Goal: Task Accomplishment & Management: Manage account settings

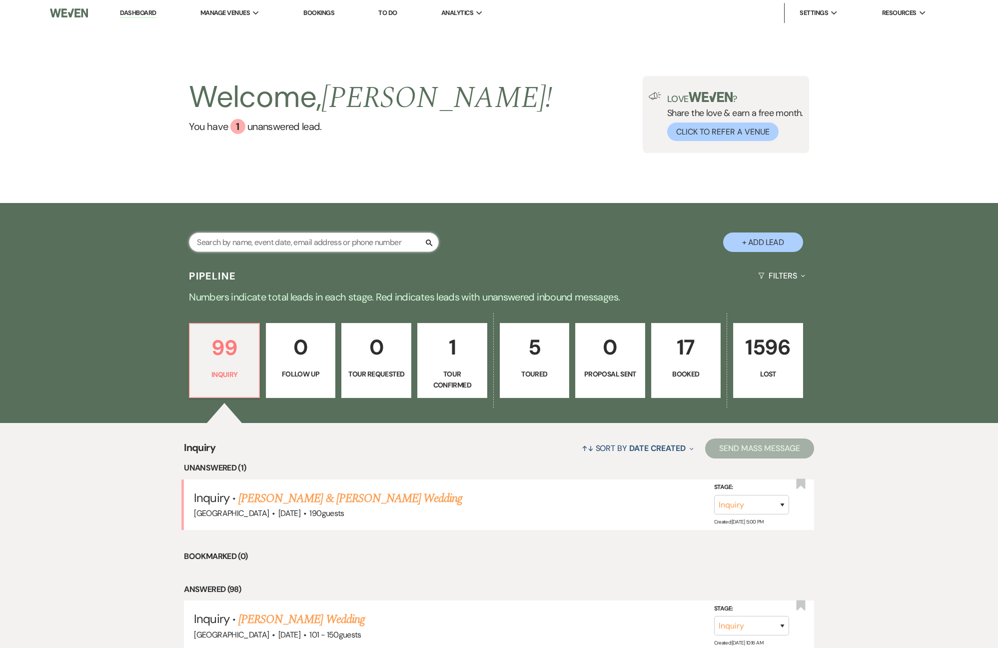
click at [294, 244] on input "text" at bounding box center [314, 241] width 250 height 19
click at [374, 498] on link "[PERSON_NAME] & [PERSON_NAME] Wedding" at bounding box center [350, 498] width 224 height 18
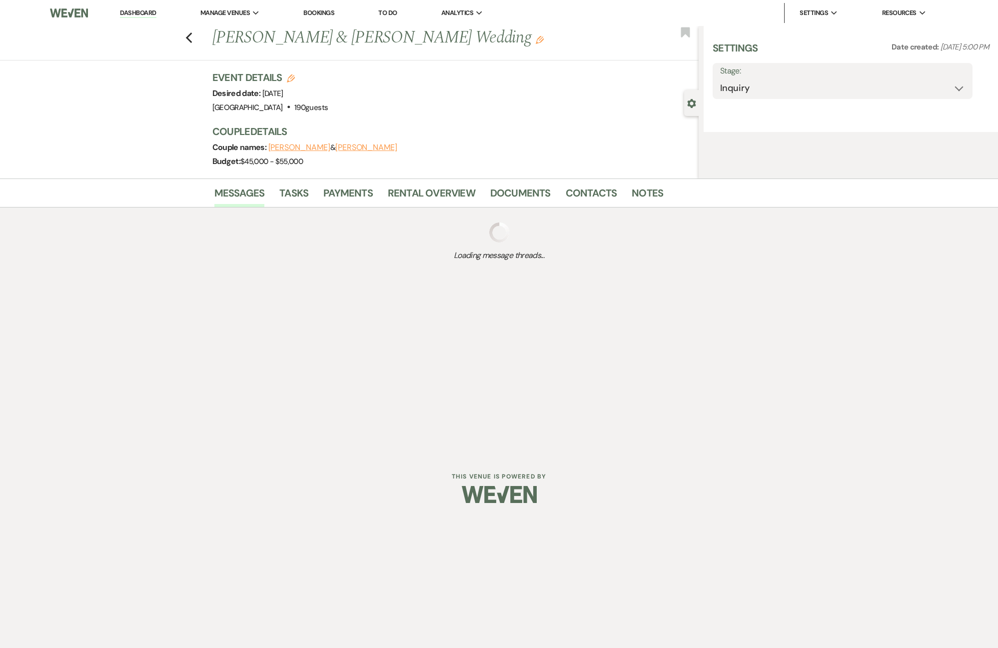
select select "5"
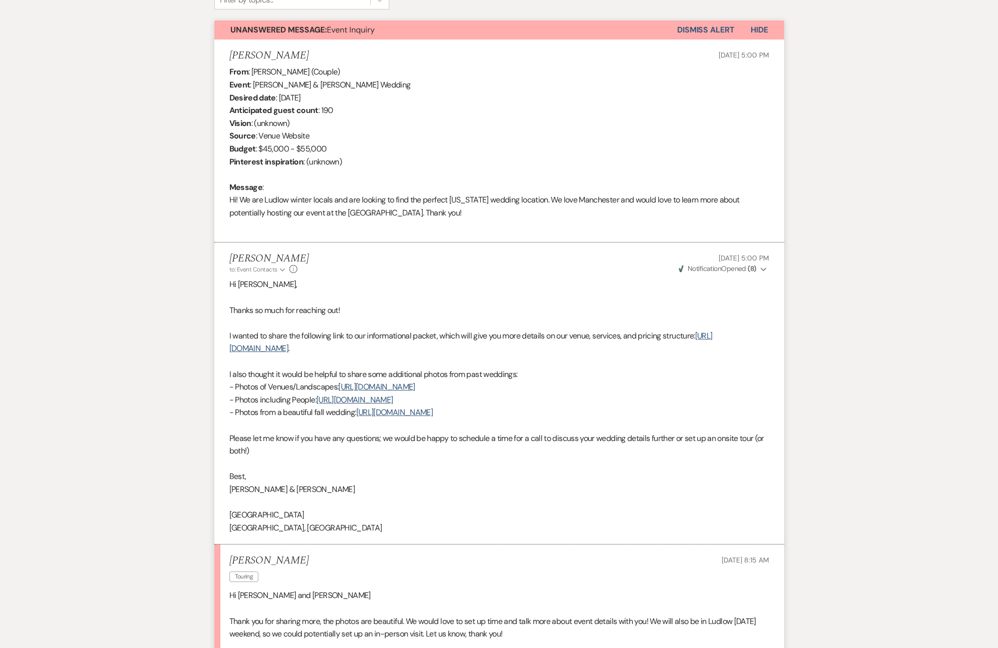
scroll to position [462, 0]
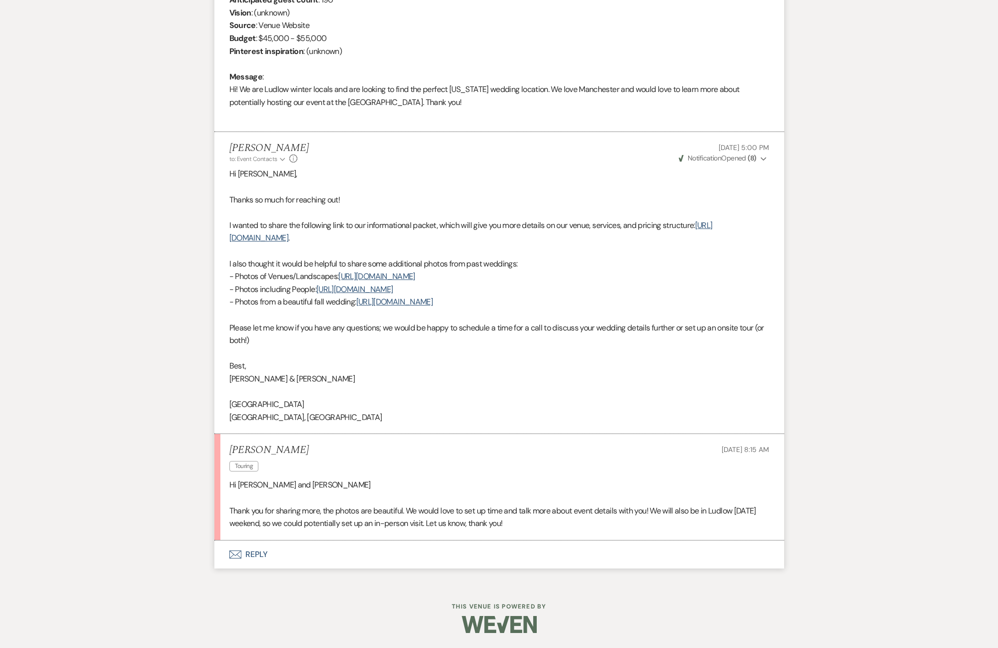
click at [264, 551] on button "Envelope Reply" at bounding box center [499, 554] width 570 height 28
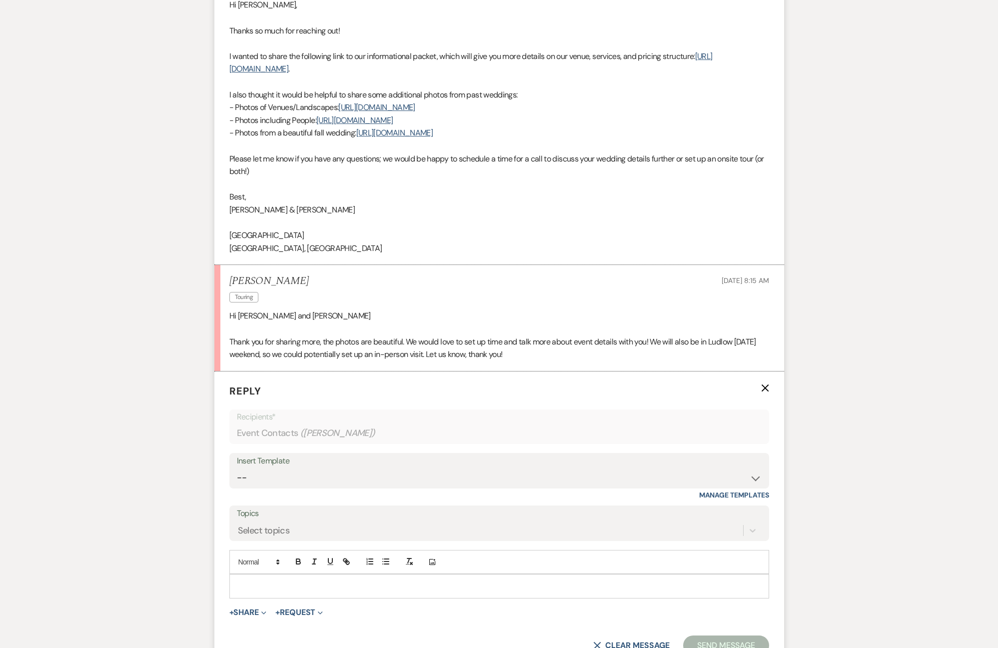
scroll to position [652, 0]
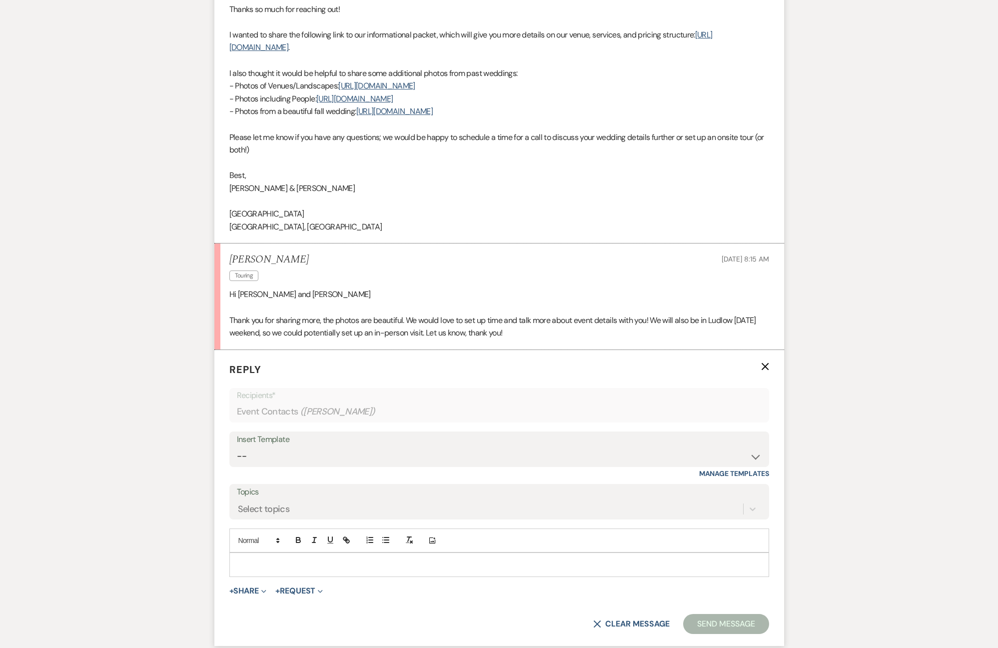
click at [350, 566] on p at bounding box center [499, 564] width 524 height 11
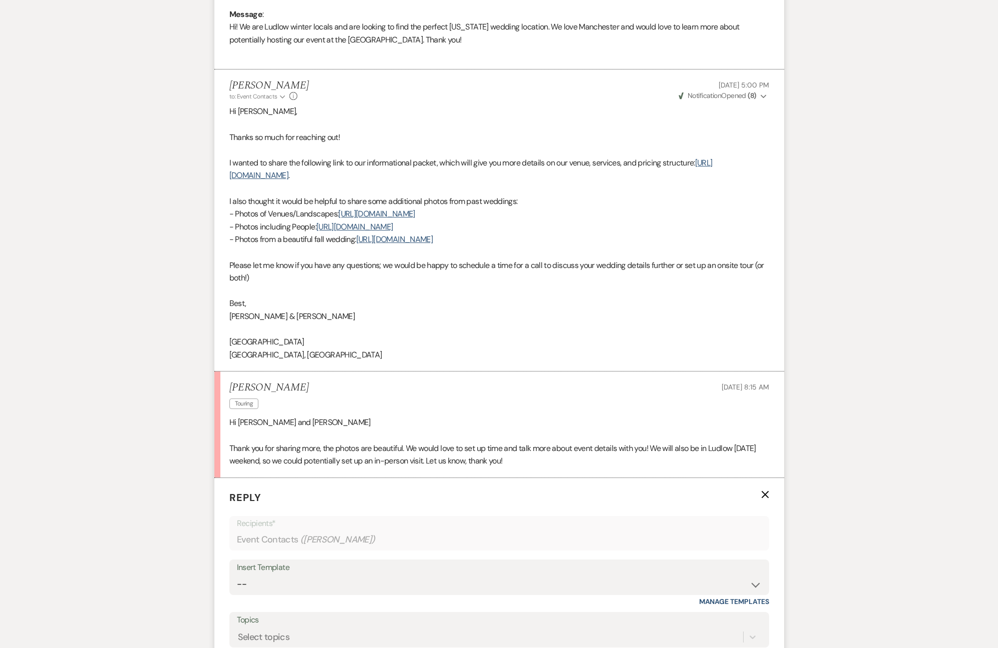
scroll to position [647, 0]
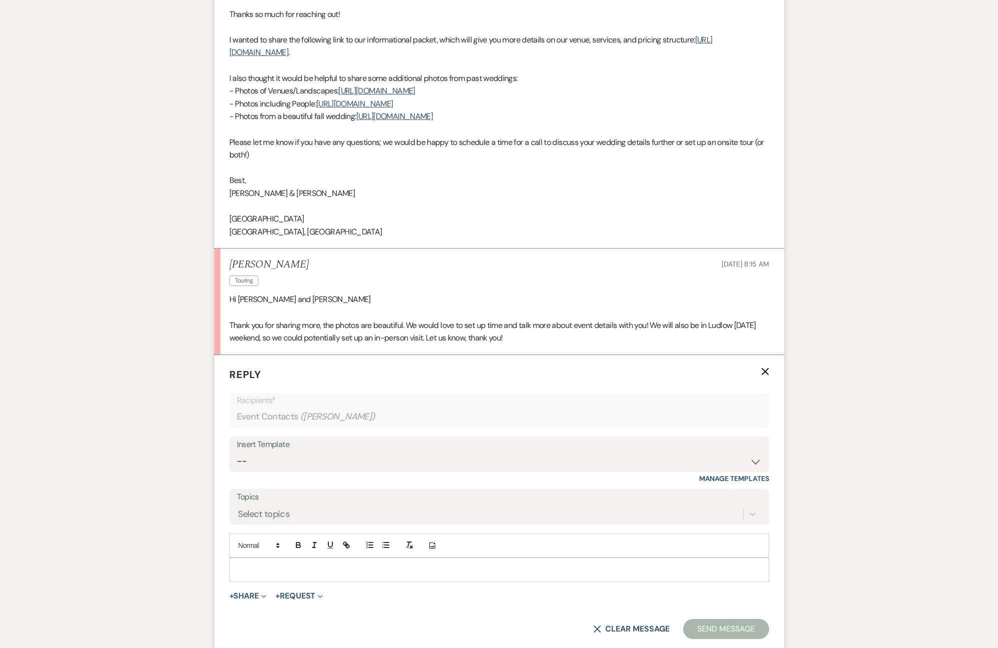
click at [436, 568] on p at bounding box center [499, 569] width 524 height 11
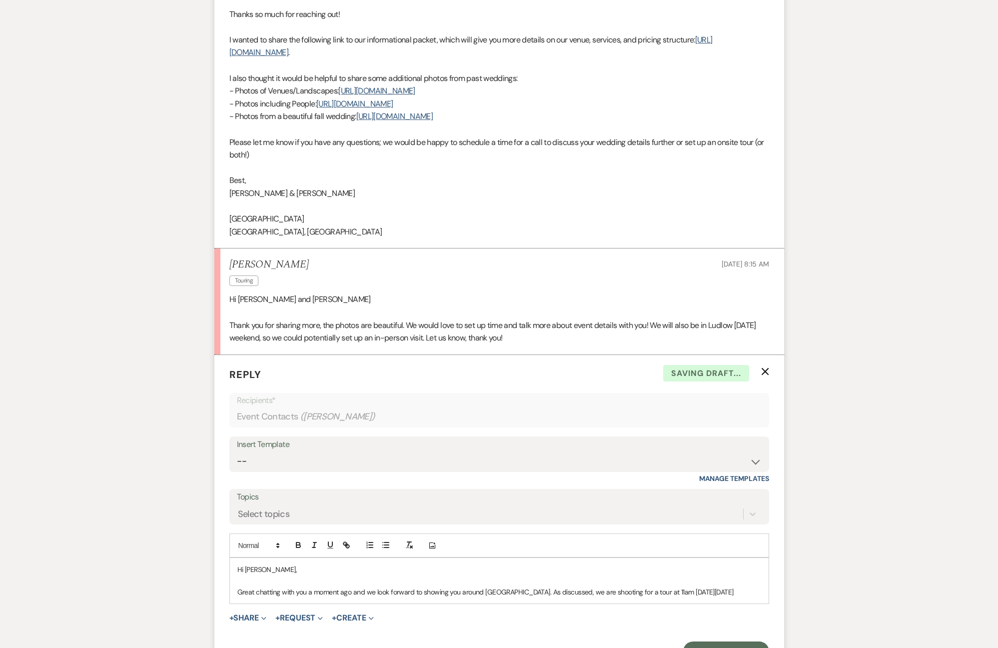
click at [662, 591] on p "Great chatting with you a moment ago and we look forward to showing you around …" at bounding box center [499, 591] width 524 height 11
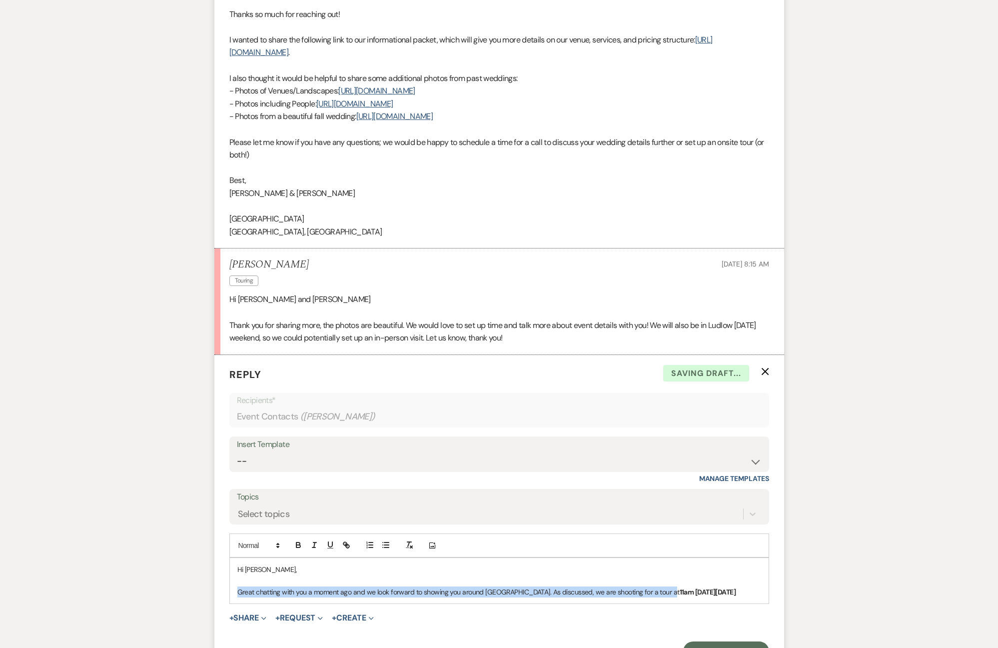
click at [764, 594] on div "Hi [PERSON_NAME], Great chatting with you a moment ago and we look forward to s…" at bounding box center [499, 580] width 539 height 45
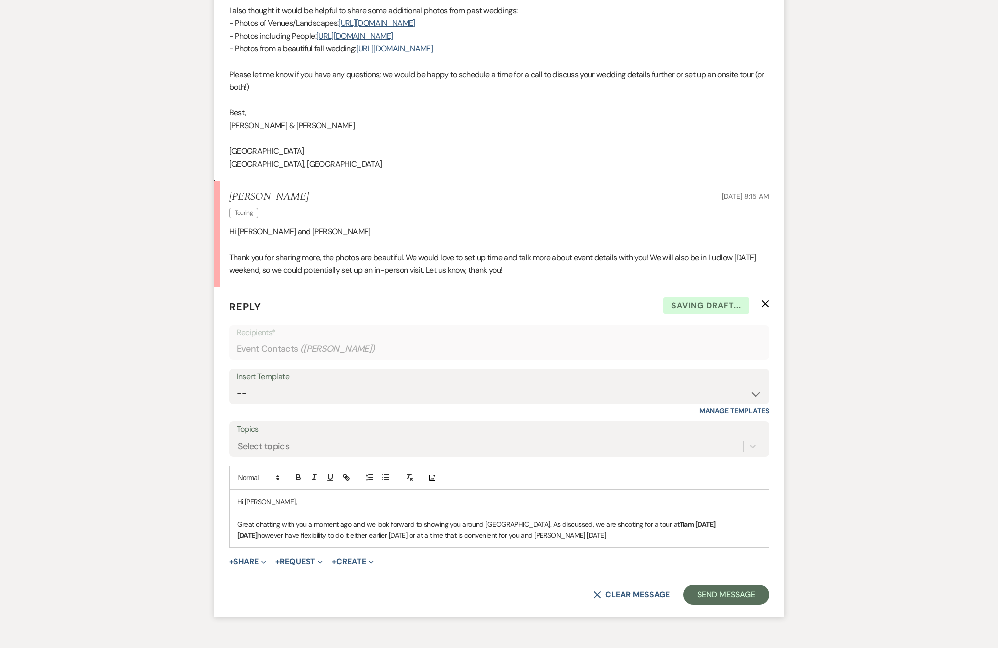
scroll to position [716, 0]
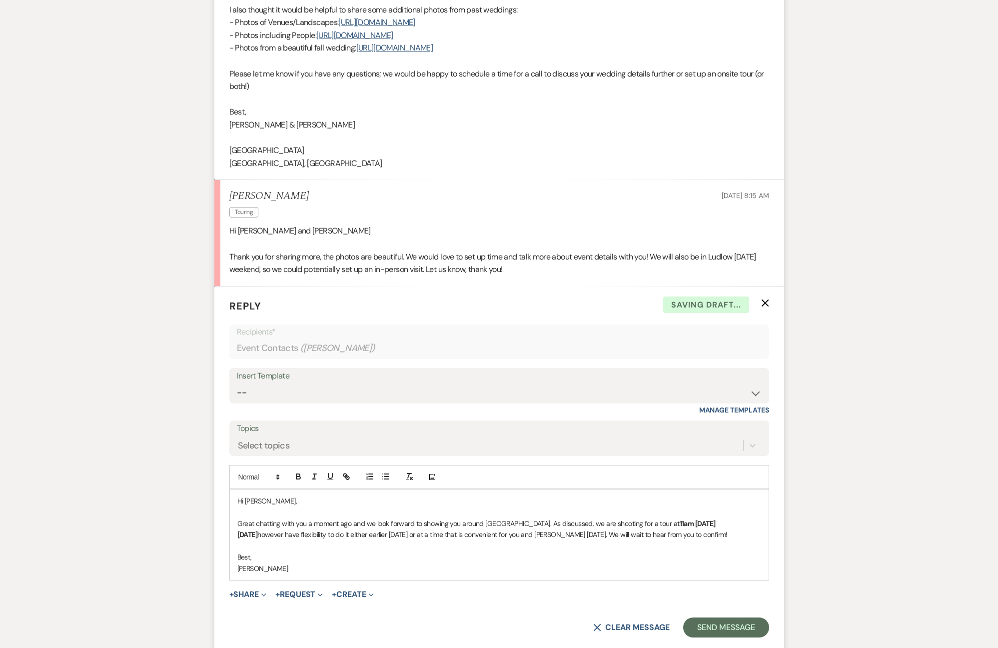
click at [755, 537] on p "Great chatting with you a moment ago and we look forward to showing you around …" at bounding box center [499, 529] width 524 height 22
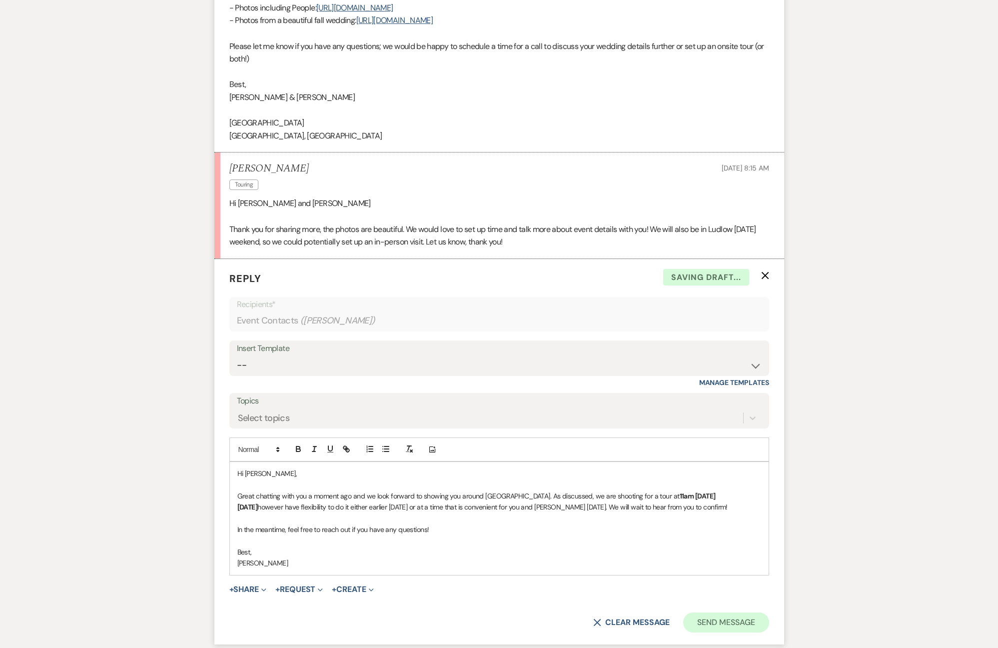
drag, startPoint x: 741, startPoint y: 609, endPoint x: 743, endPoint y: 613, distance: 5.1
click at [741, 609] on form "Reply X Saving draft... Recipients* Event Contacts ( [PERSON_NAME] ) Insert Tem…" at bounding box center [499, 451] width 570 height 385
click at [744, 616] on button "Send Message" at bounding box center [725, 623] width 85 height 20
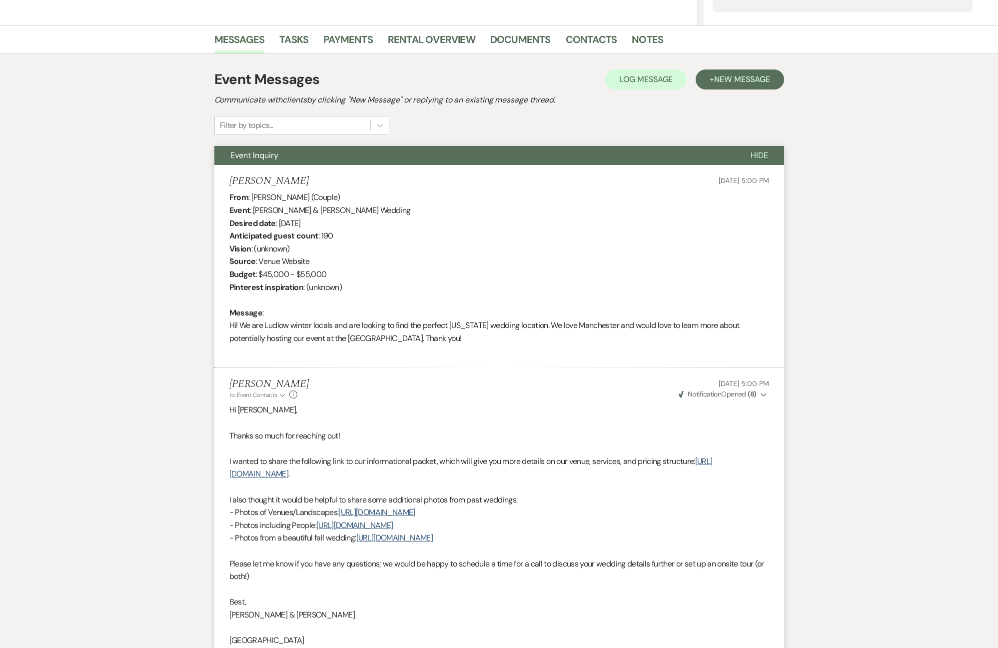
scroll to position [0, 0]
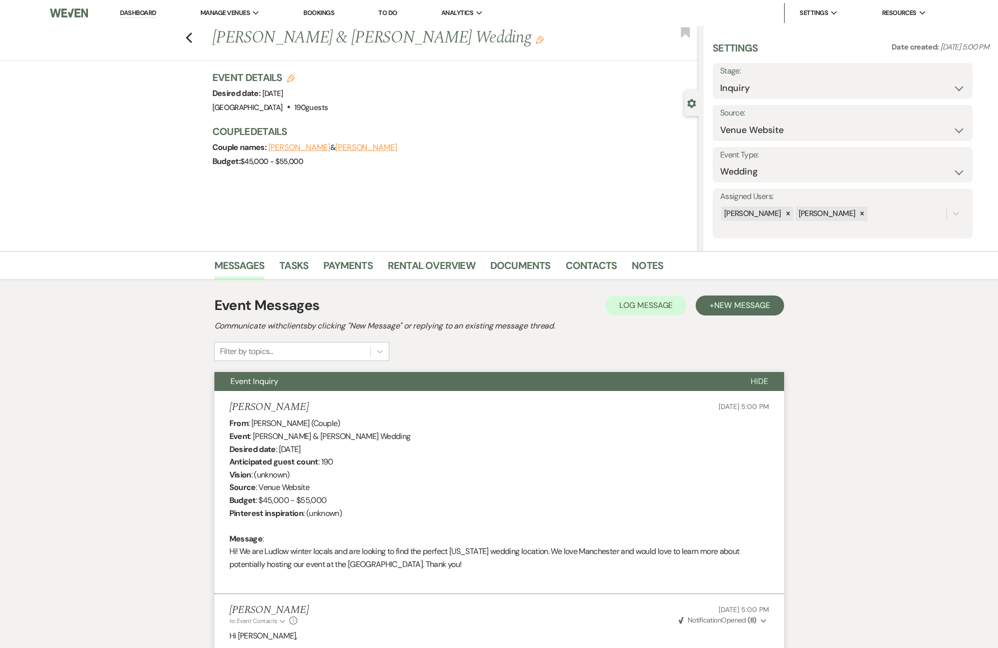
click at [194, 47] on div "Previous [PERSON_NAME] & [PERSON_NAME] Wedding Edit Bookmark" at bounding box center [347, 43] width 704 height 34
click at [195, 43] on div "Previous [PERSON_NAME] & [PERSON_NAME] Wedding Edit Bookmark" at bounding box center [347, 43] width 704 height 34
click at [190, 41] on use "button" at bounding box center [188, 37] width 6 height 11
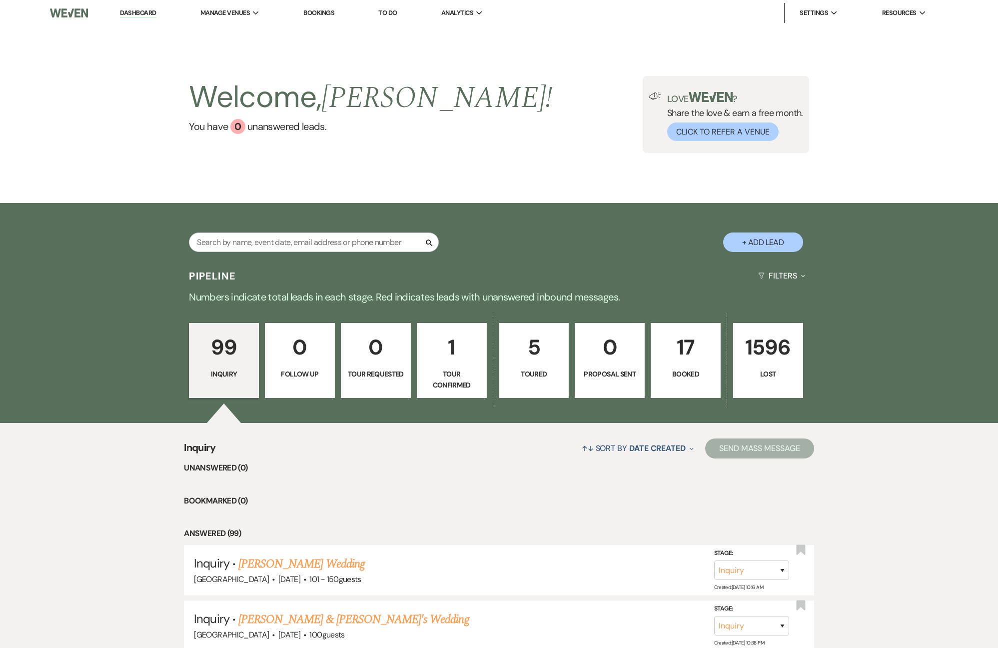
click at [536, 364] on link "5 Toured" at bounding box center [534, 360] width 70 height 75
select select "5"
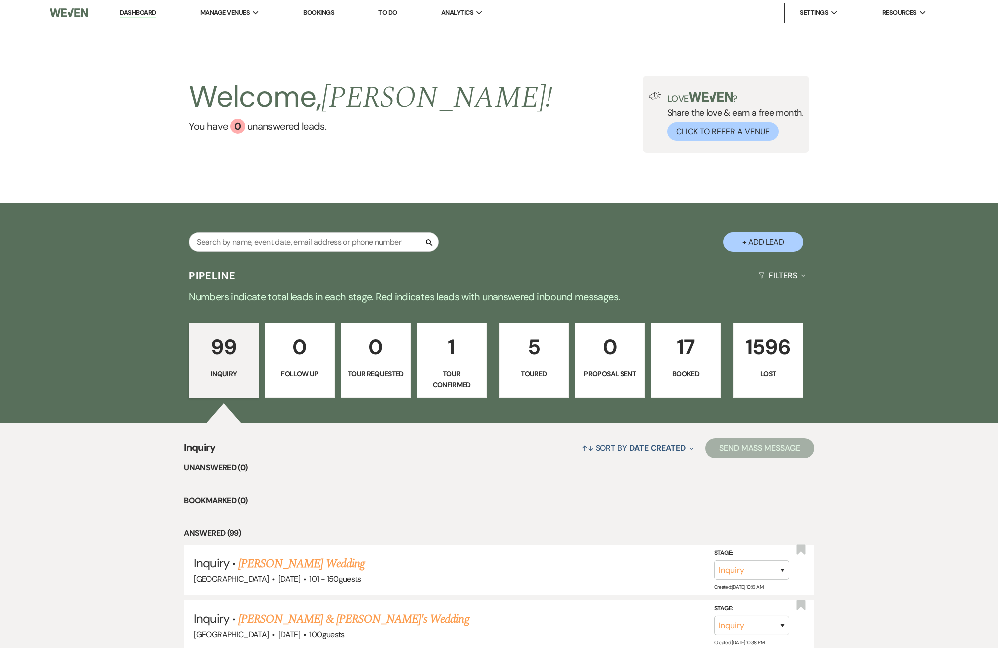
select select "5"
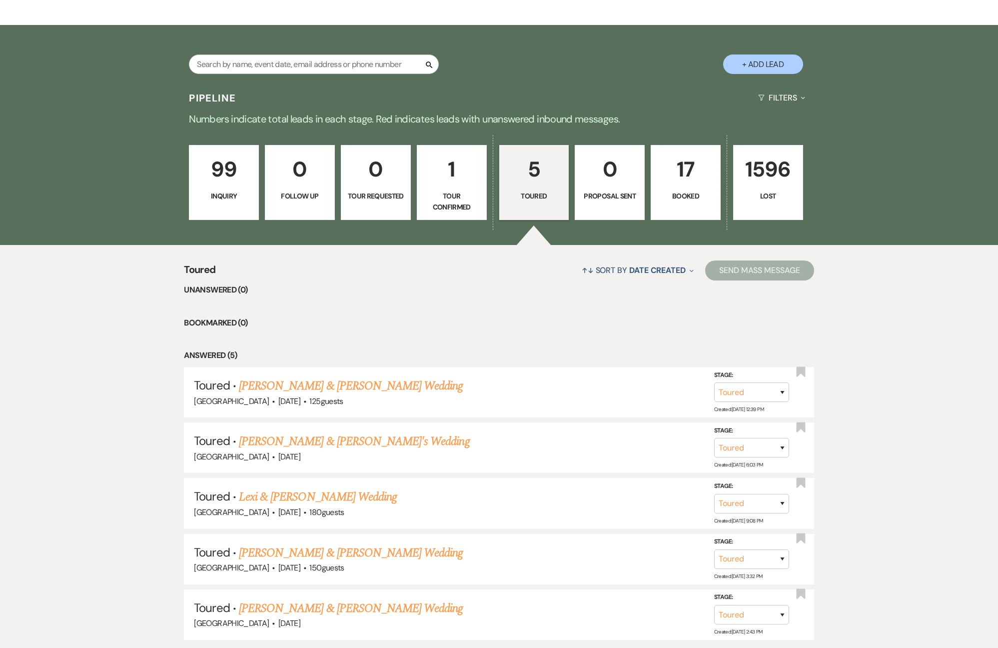
scroll to position [251, 0]
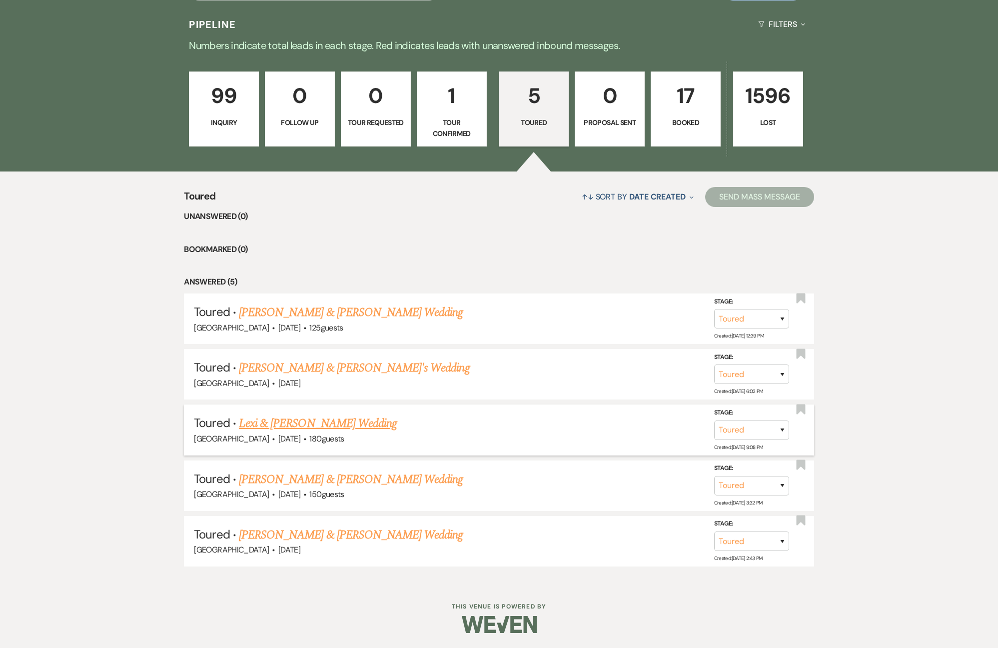
click at [333, 427] on link "Lexi & [PERSON_NAME] Wedding" at bounding box center [318, 423] width 158 height 18
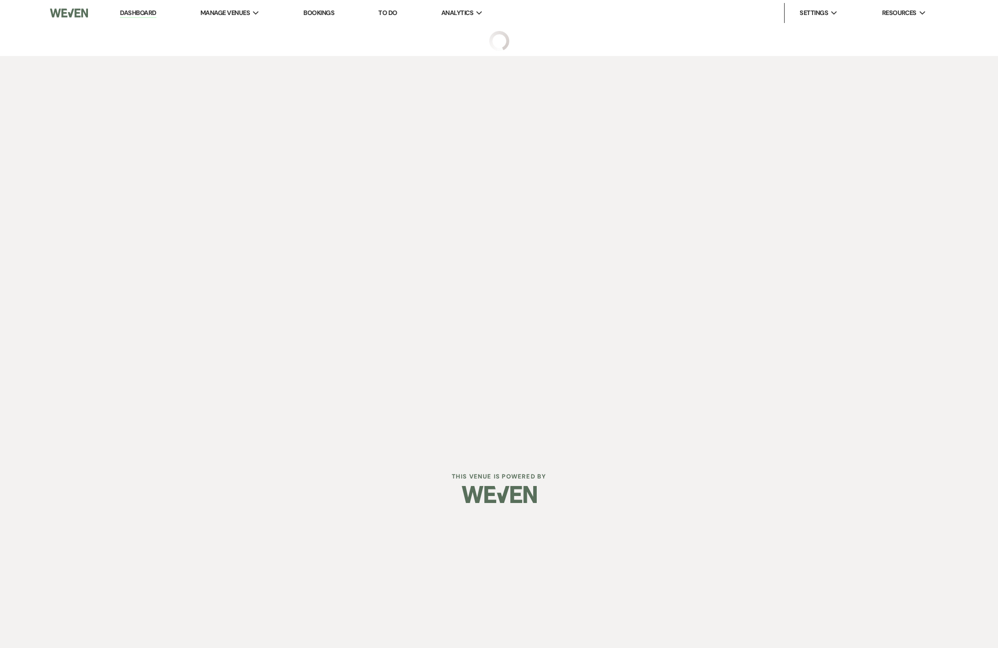
select select "5"
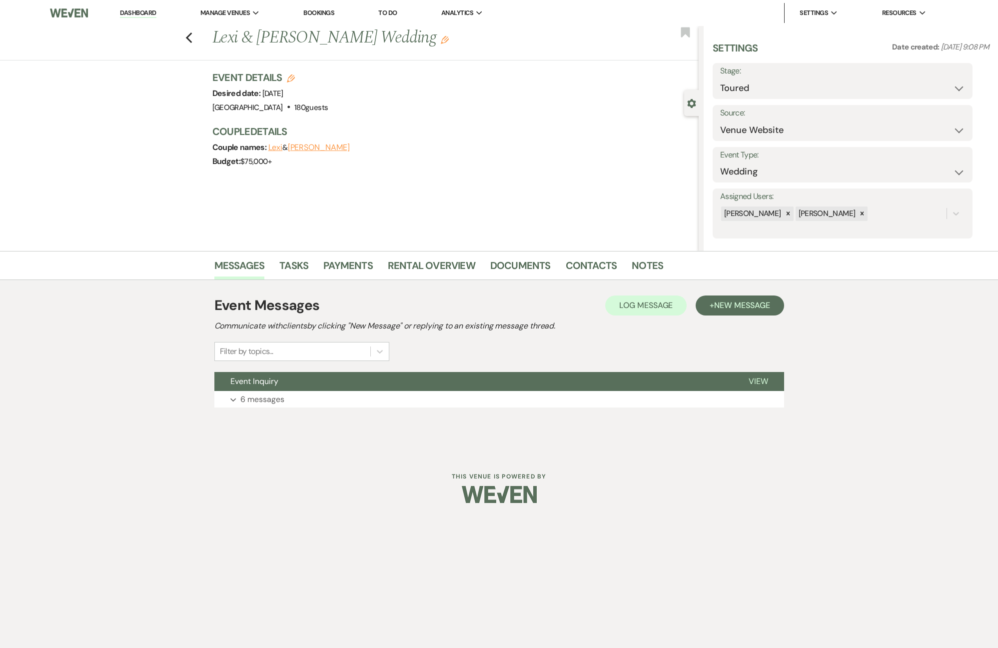
click at [288, 78] on use "button" at bounding box center [291, 78] width 8 height 8
select select "512"
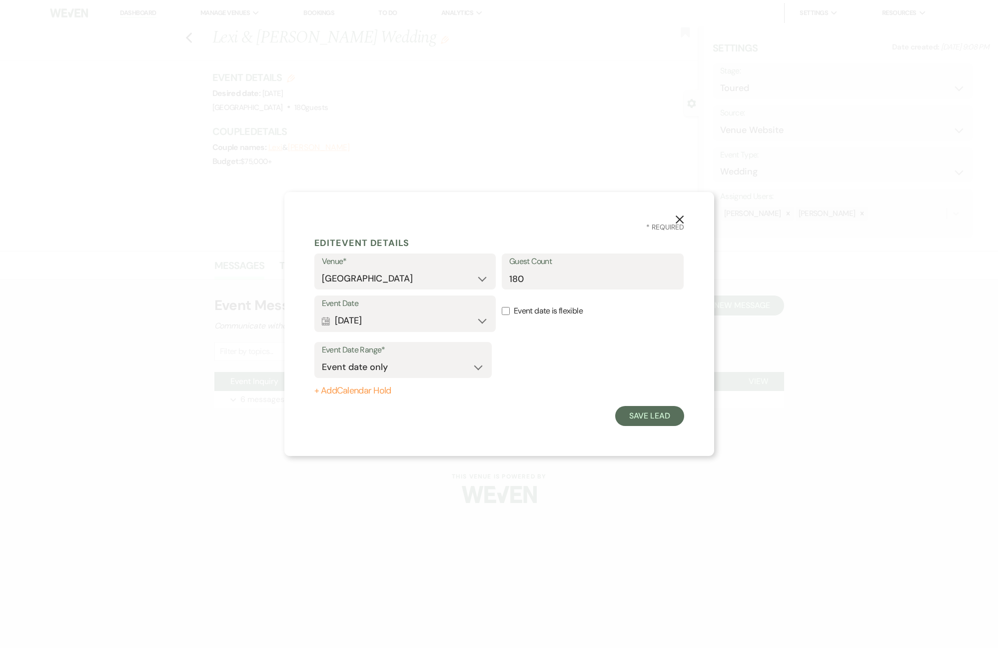
click at [414, 332] on div "Event Date Calendar [DATE] Expand Done Calendar Select date ↓ [DATE] [DATE] S M…" at bounding box center [405, 316] width 182 height 42
click at [416, 323] on button "Calendar [DATE] Expand" at bounding box center [405, 321] width 167 height 20
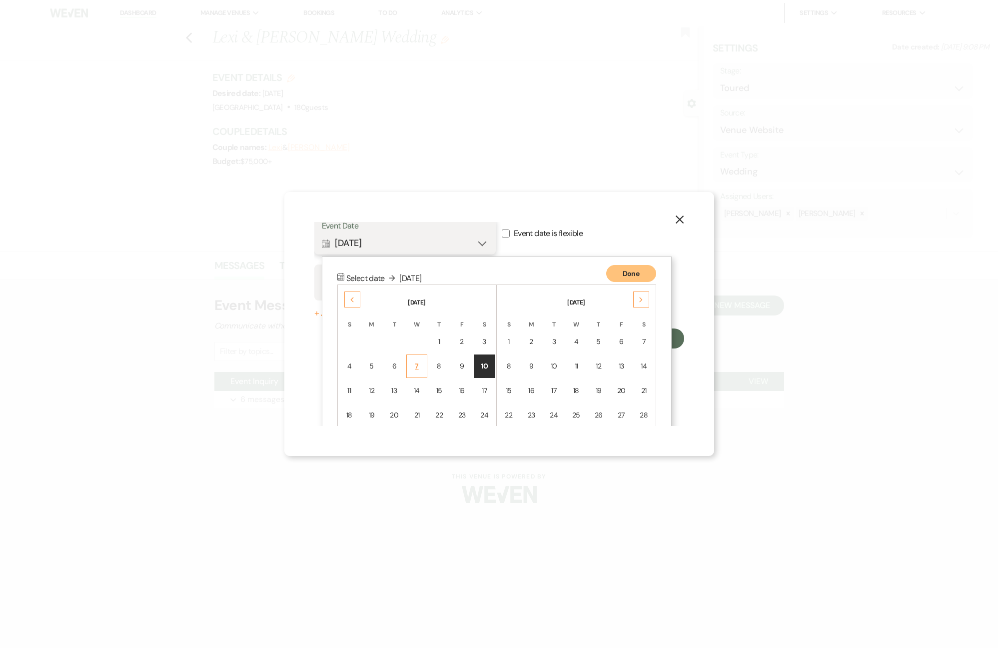
scroll to position [128, 0]
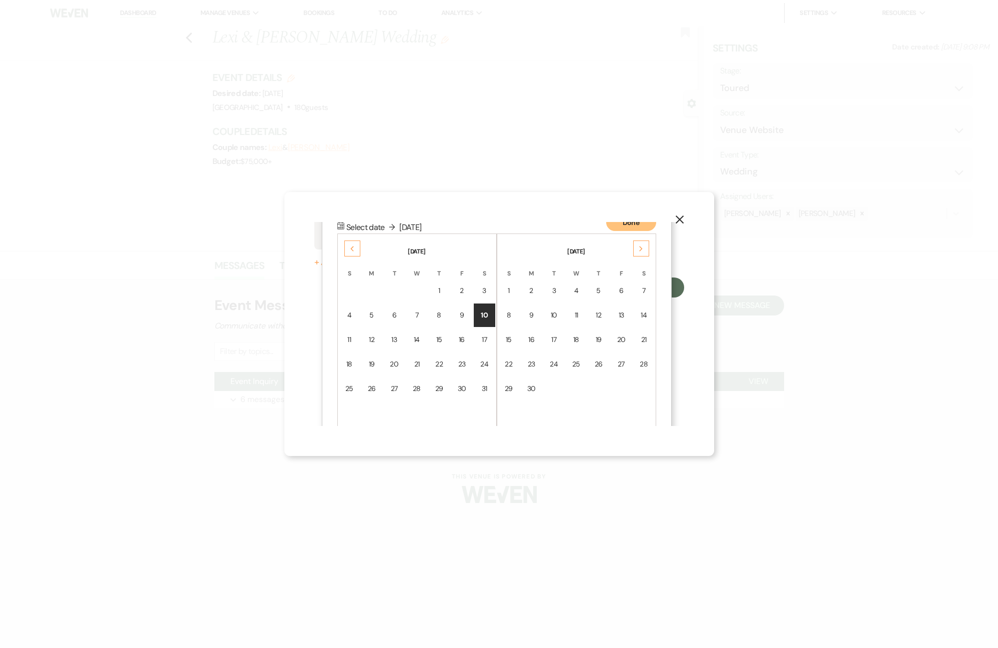
click at [353, 251] on icon "Previous" at bounding box center [352, 249] width 5 height 6
click at [354, 252] on div "Previous" at bounding box center [352, 248] width 16 height 16
click at [483, 298] on td "1" at bounding box center [484, 290] width 21 height 23
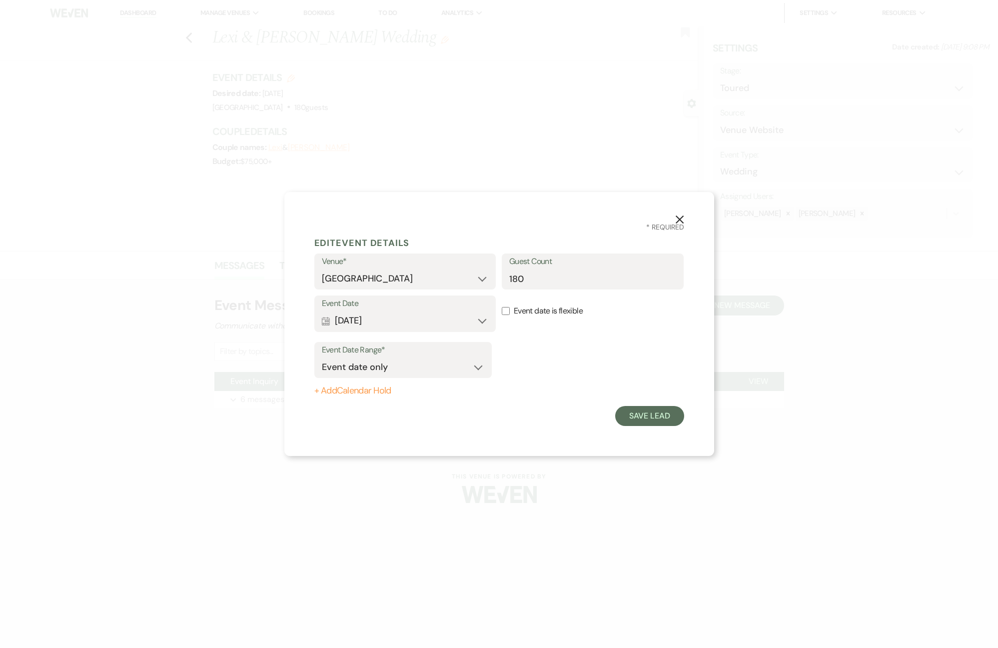
scroll to position [0, 0]
click at [663, 420] on button "Save Lead" at bounding box center [649, 416] width 68 height 20
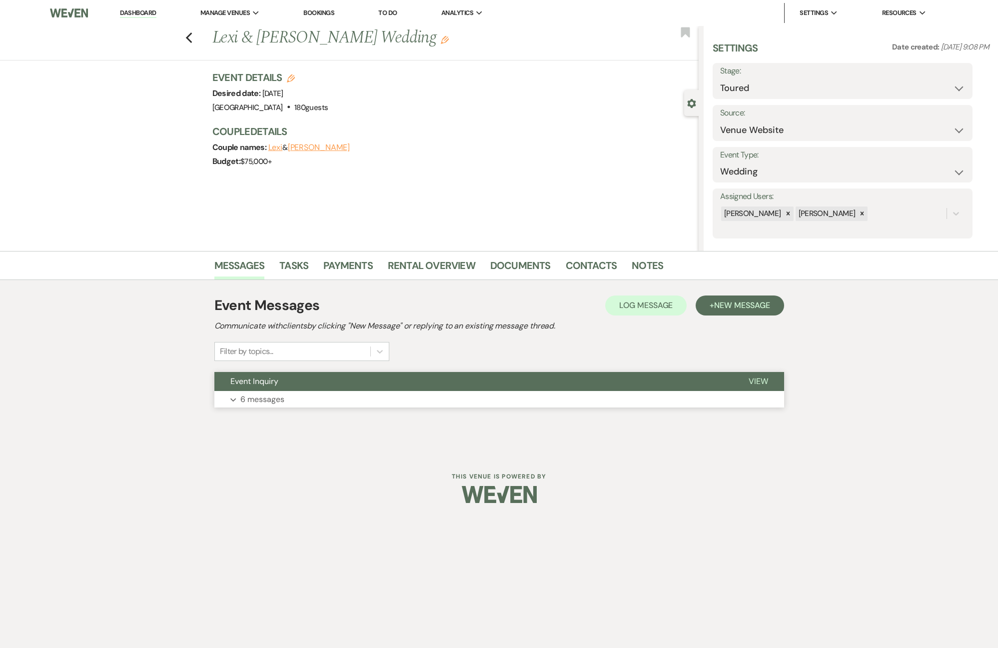
click at [260, 384] on span "Event Inquiry" at bounding box center [254, 381] width 48 height 10
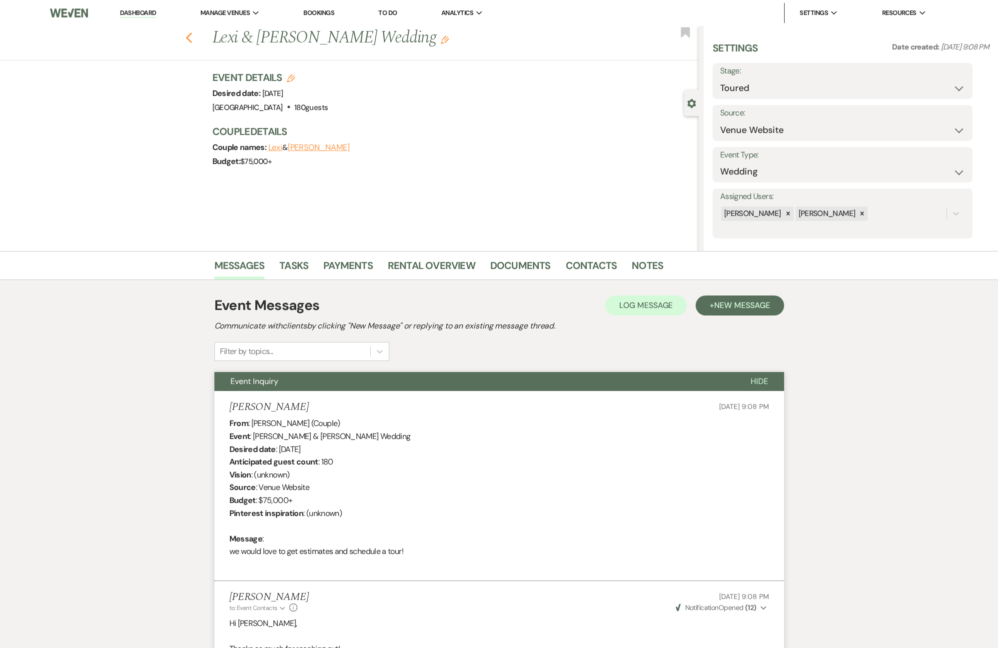
click at [190, 41] on use "button" at bounding box center [188, 37] width 6 height 11
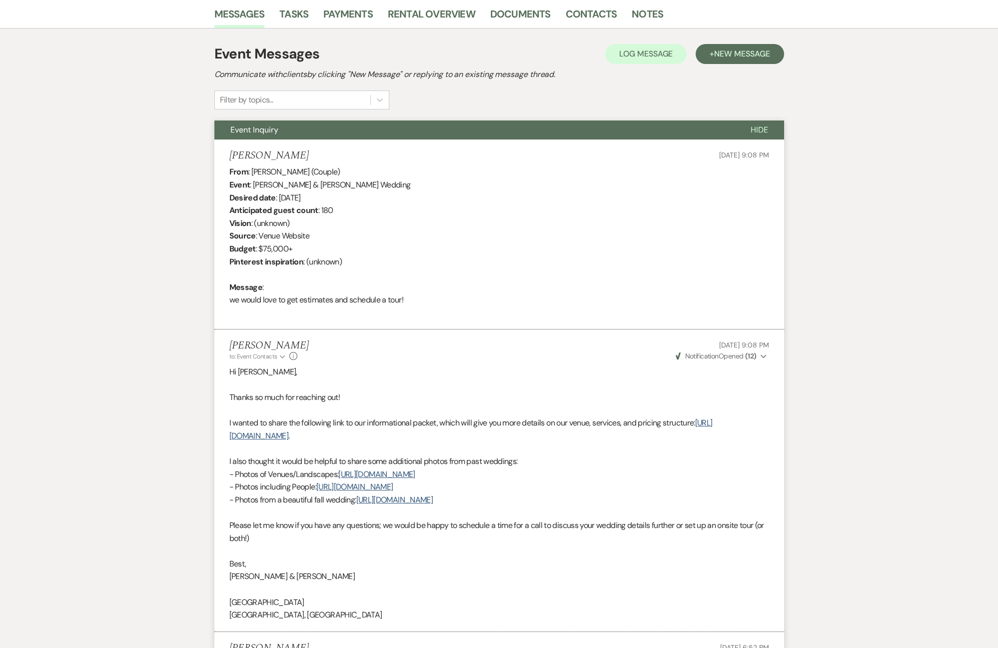
select select "5"
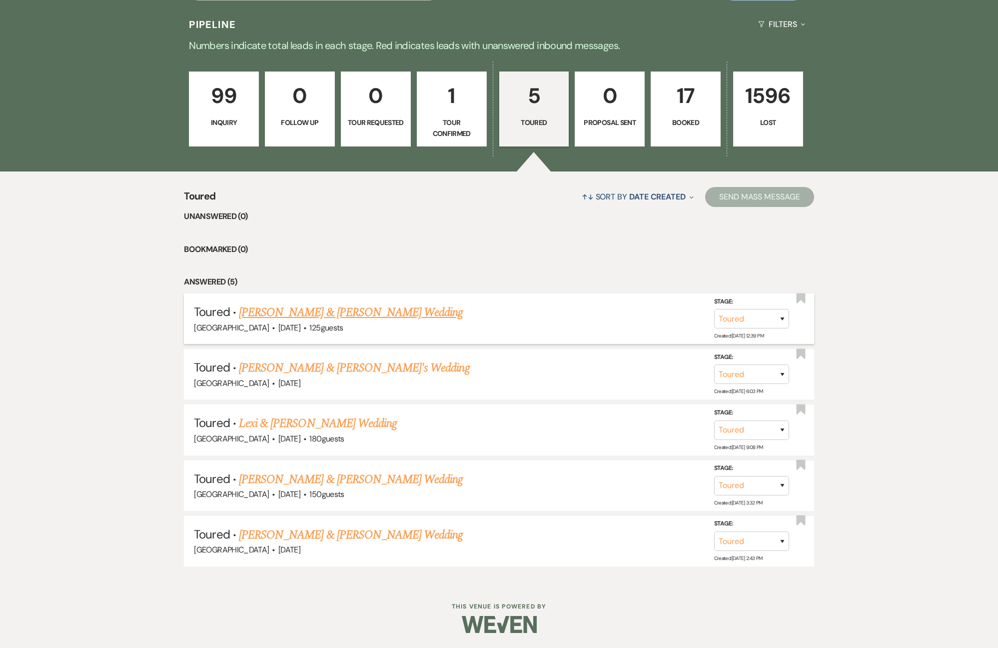
click at [386, 312] on link "[PERSON_NAME] & [PERSON_NAME] Wedding" at bounding box center [351, 312] width 224 height 18
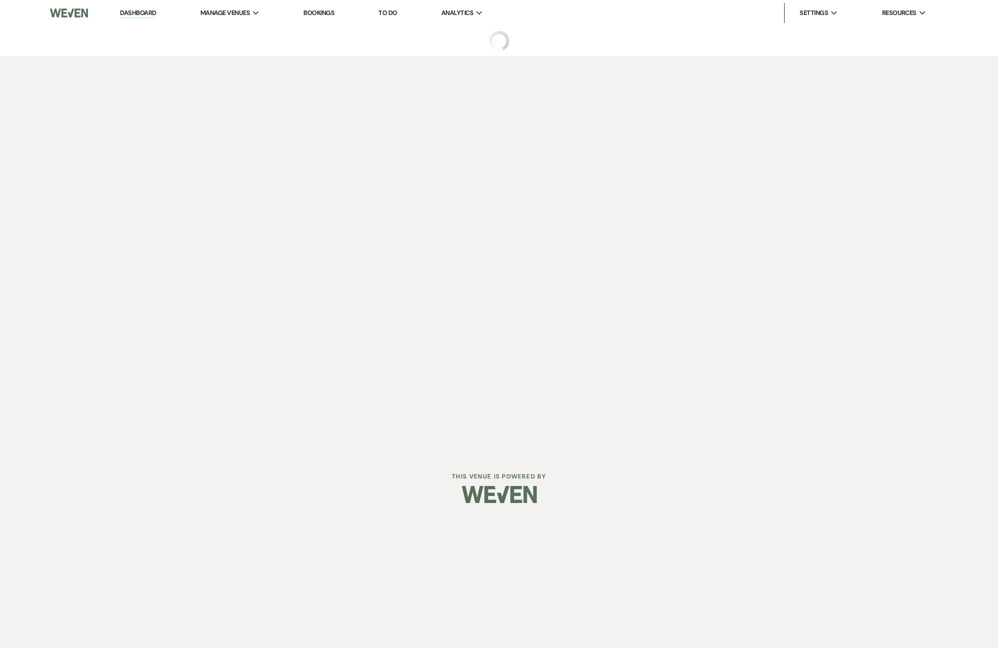
select select "5"
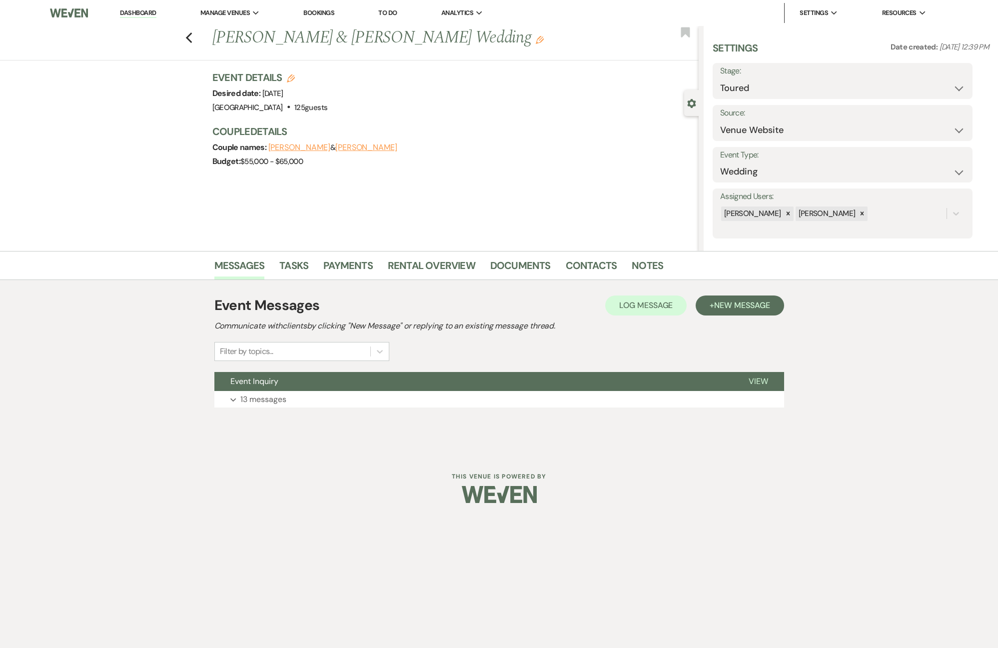
click at [326, 410] on div "Event Messages Log Log Message + New Message Communicate with clients by clicki…" at bounding box center [499, 351] width 570 height 122
click at [283, 399] on p "13 messages" at bounding box center [263, 399] width 46 height 13
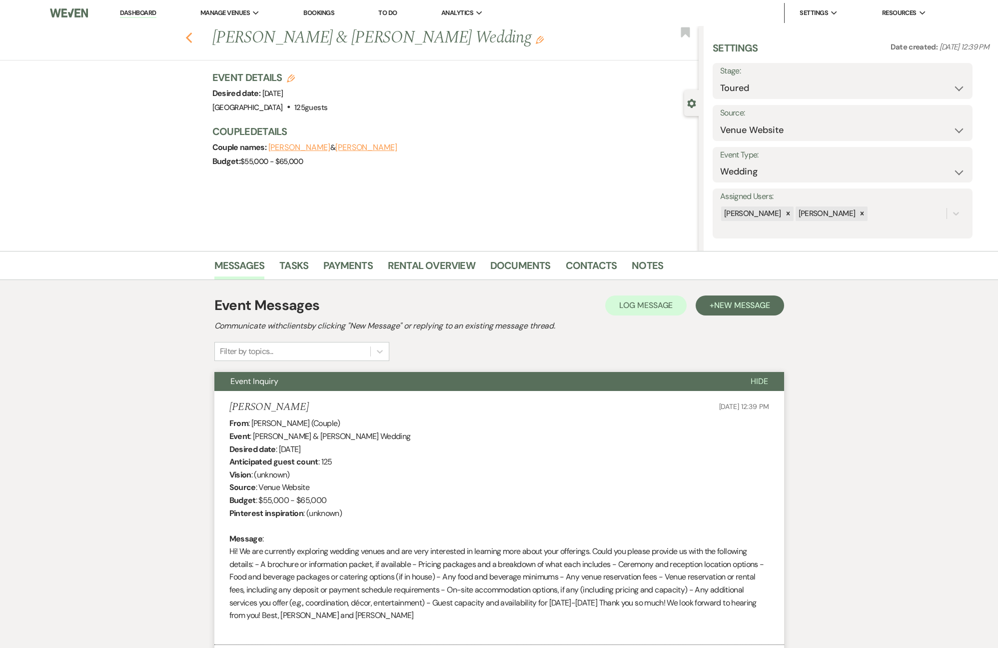
drag, startPoint x: 174, startPoint y: 41, endPoint x: 186, endPoint y: 43, distance: 11.8
click at [175, 41] on div "Previous [PERSON_NAME] & [PERSON_NAME] Wedding Edit Bookmark" at bounding box center [347, 43] width 704 height 34
click at [186, 43] on icon "Previous" at bounding box center [188, 38] width 7 height 12
select select "5"
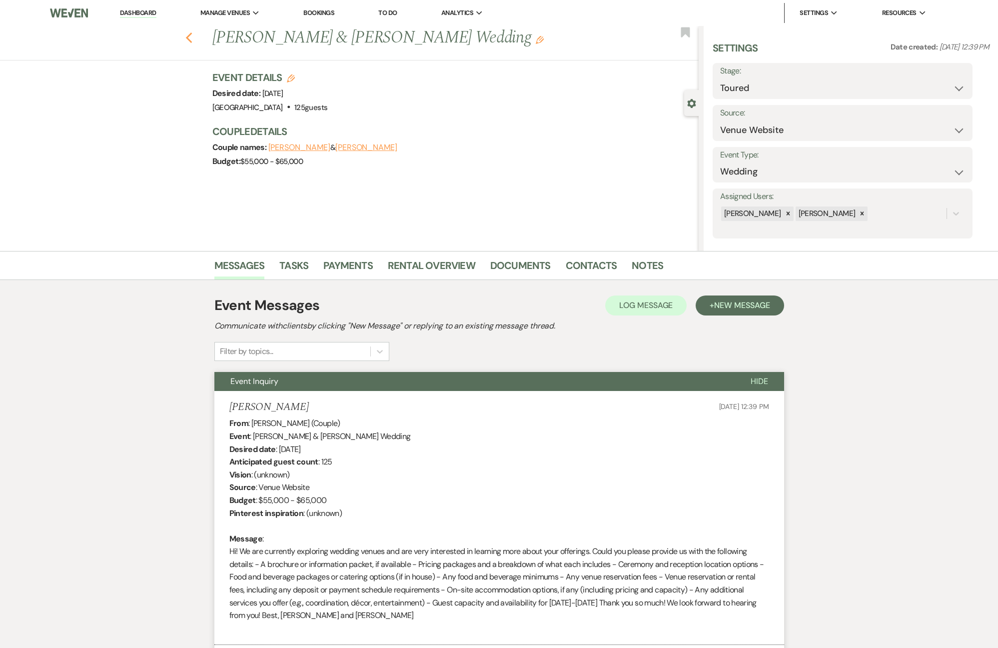
select select "5"
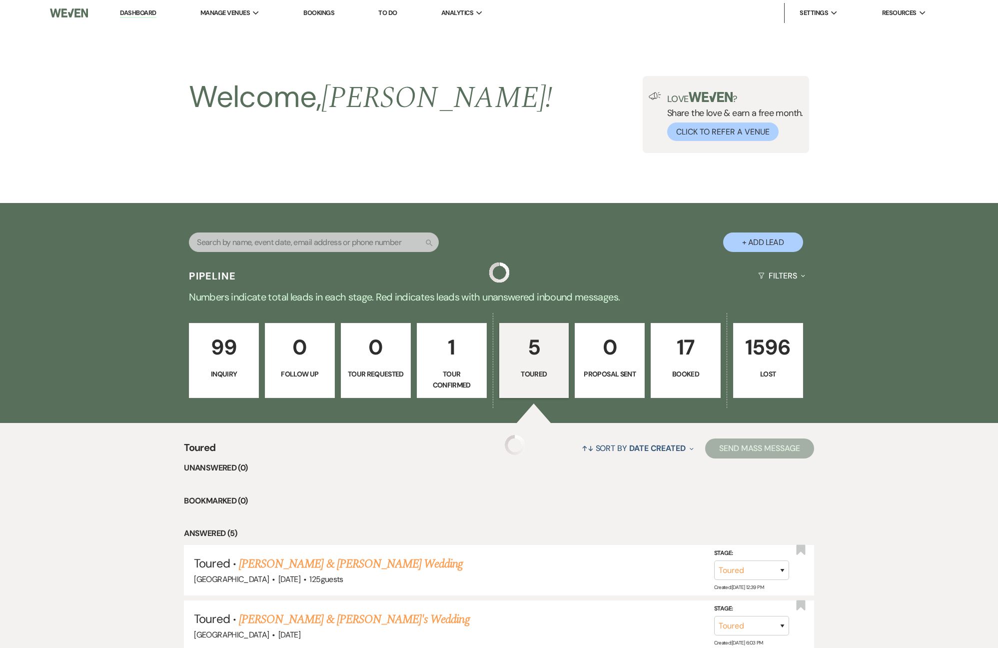
scroll to position [251, 0]
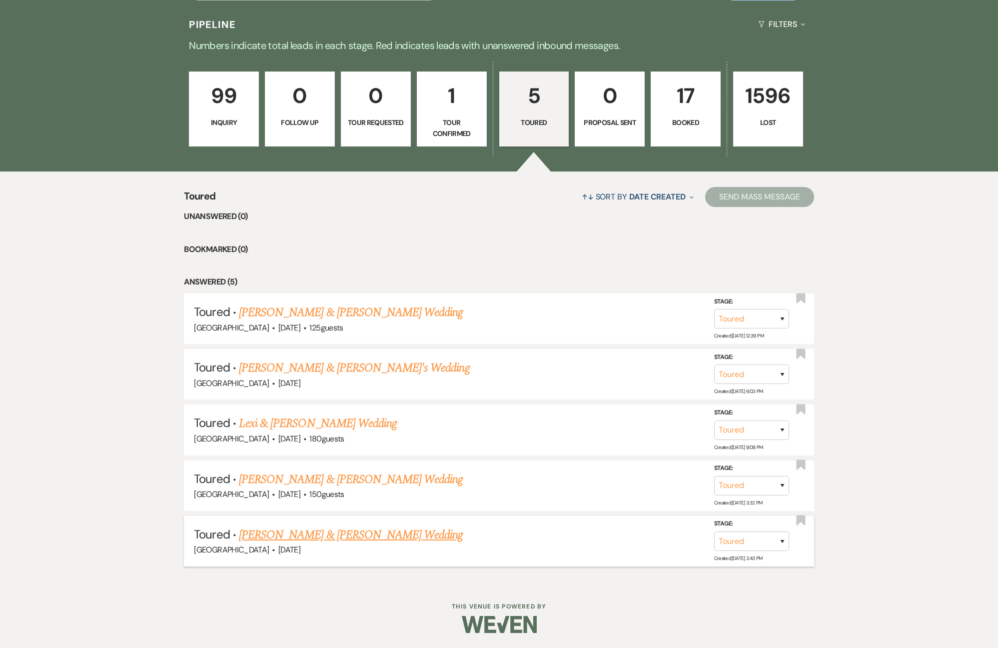
click at [380, 537] on link "[PERSON_NAME] & [PERSON_NAME] Wedding" at bounding box center [351, 535] width 224 height 18
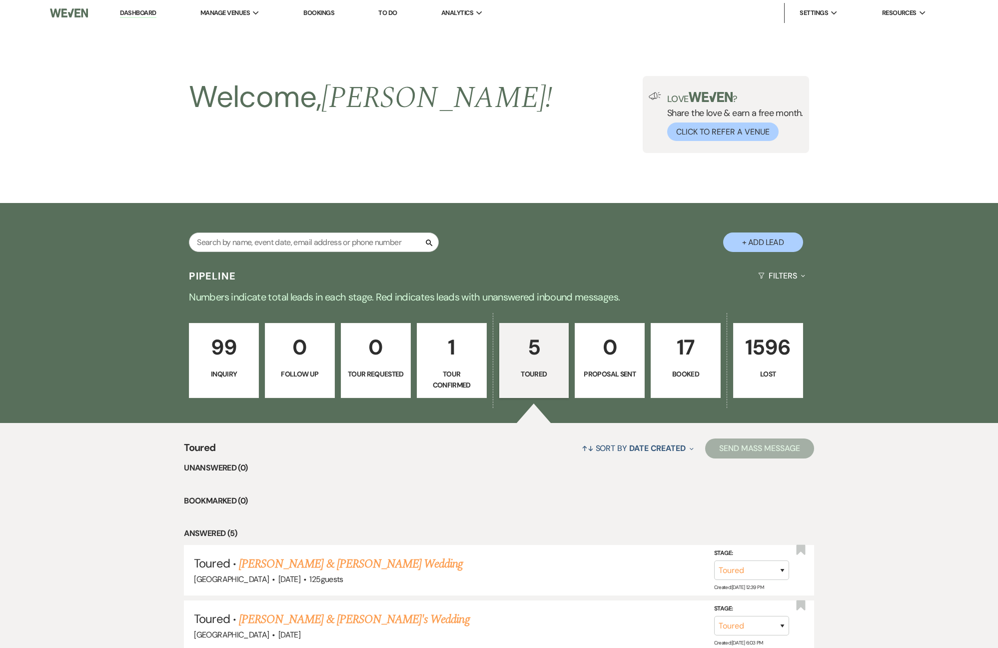
select select "5"
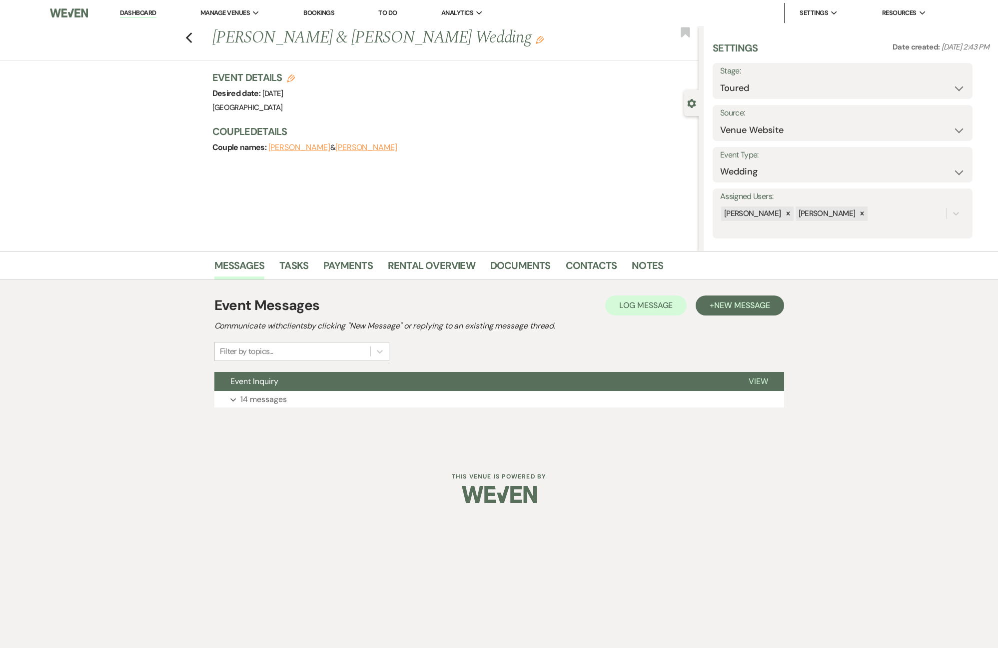
click at [410, 409] on div "Event Messages Log Log Message + New Message Communicate with clients by clicki…" at bounding box center [499, 351] width 570 height 122
click at [407, 400] on button "Expand 14 messages" at bounding box center [499, 399] width 570 height 17
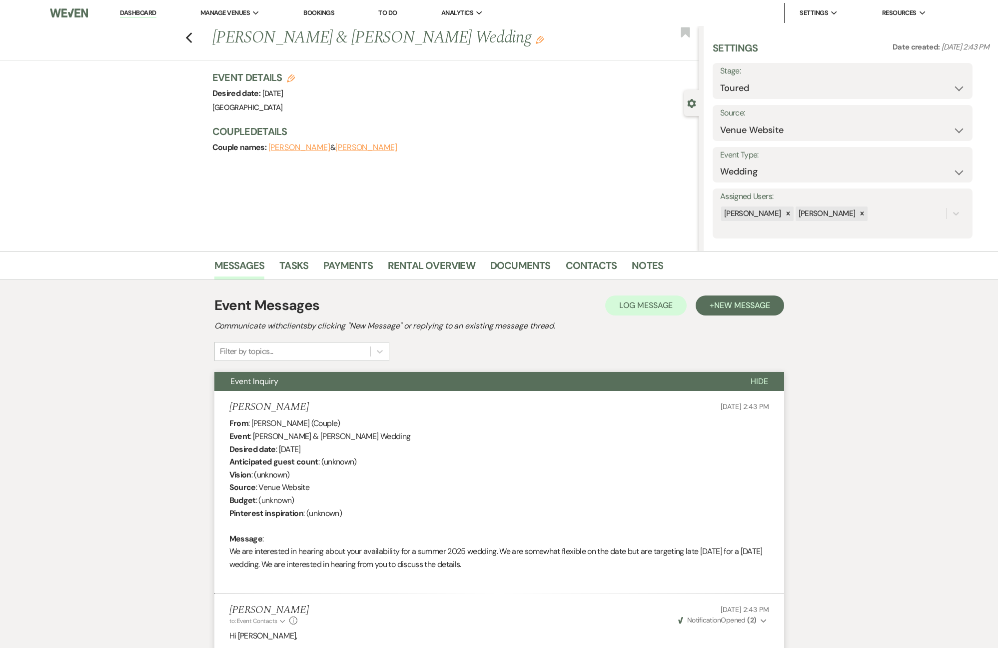
click at [288, 75] on icon "Edit" at bounding box center [291, 78] width 8 height 8
select select "512"
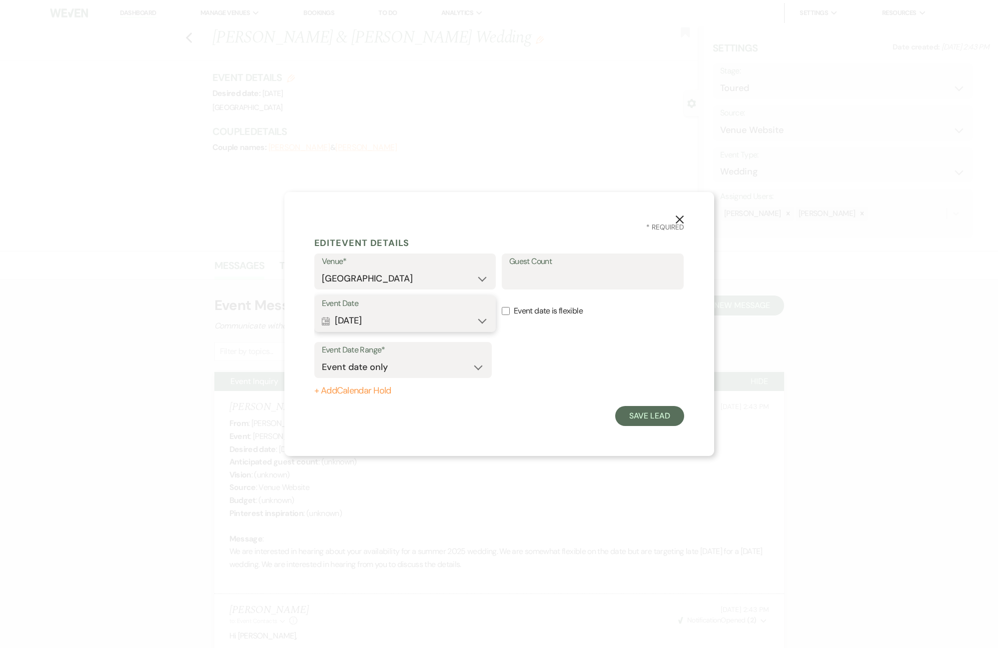
click at [441, 323] on button "Calendar [DATE] Expand" at bounding box center [405, 321] width 167 height 20
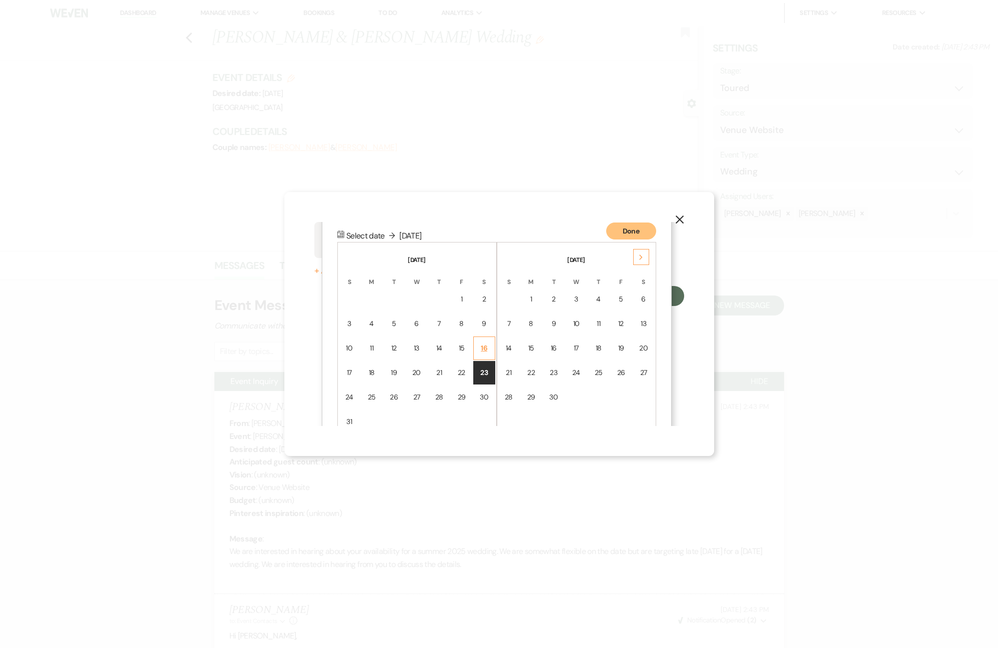
scroll to position [128, 0]
click at [638, 248] on div "Next" at bounding box center [641, 248] width 16 height 16
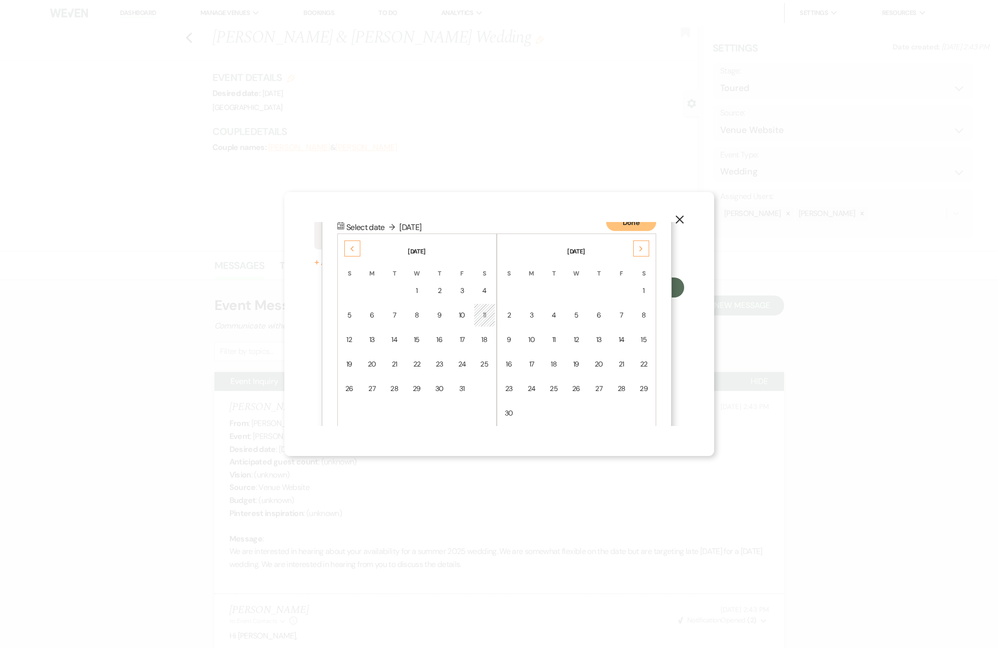
click at [638, 248] on div "Next" at bounding box center [641, 248] width 16 height 16
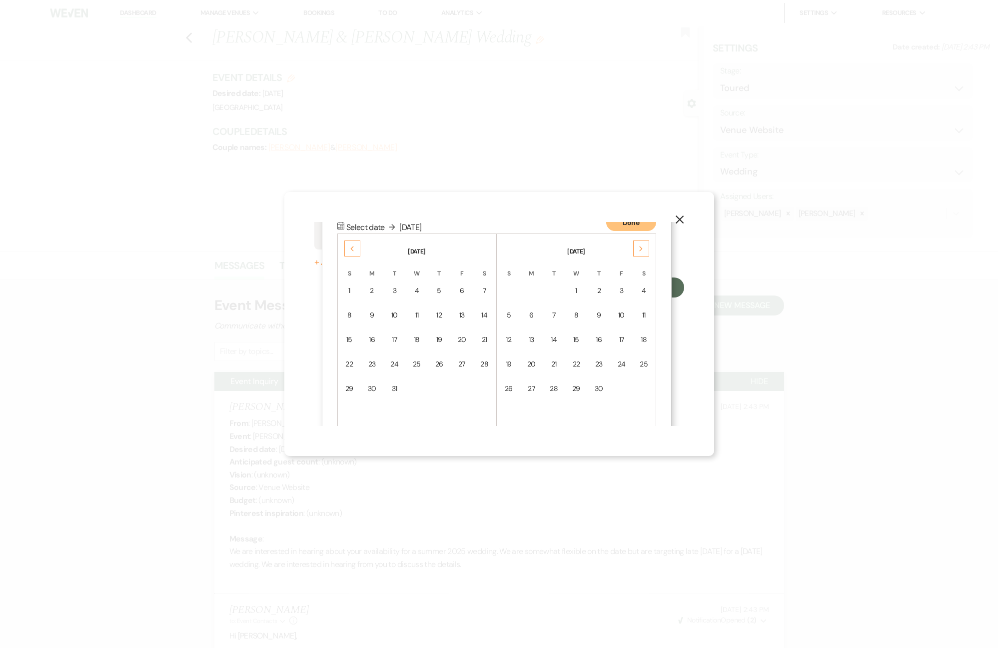
click at [638, 248] on div "Next" at bounding box center [641, 248] width 16 height 16
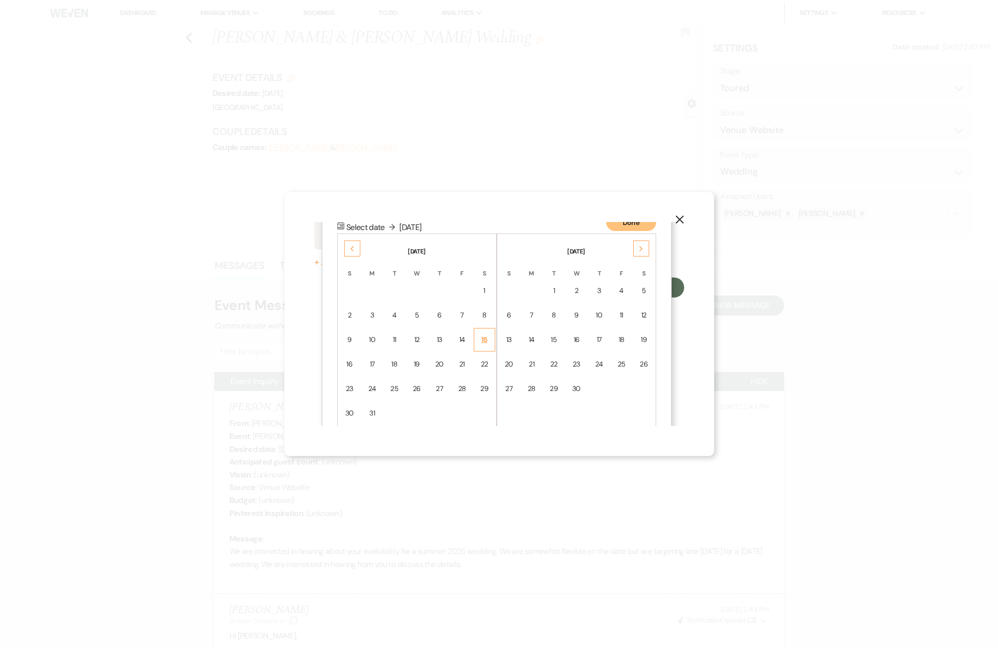
click at [483, 338] on div "15" at bounding box center [484, 339] width 8 height 10
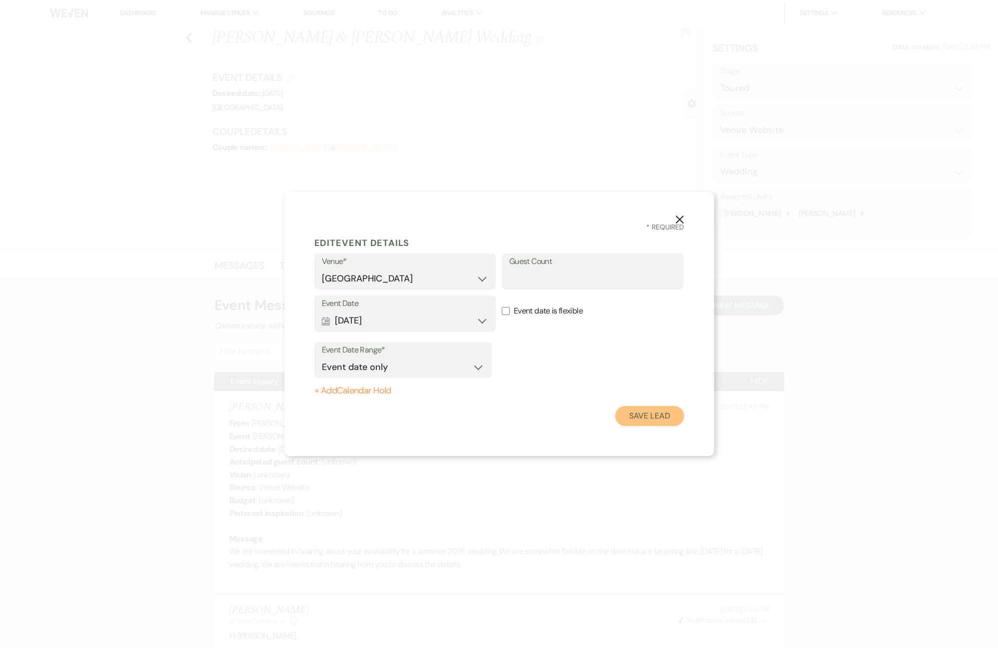
click at [641, 414] on button "Save Lead" at bounding box center [649, 416] width 68 height 20
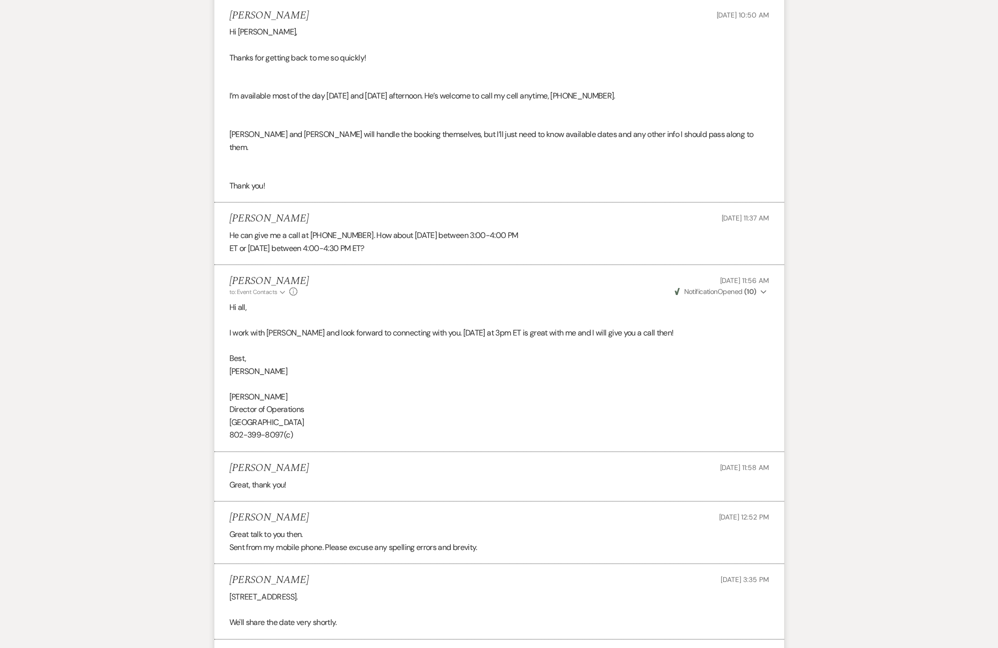
scroll to position [1765, 0]
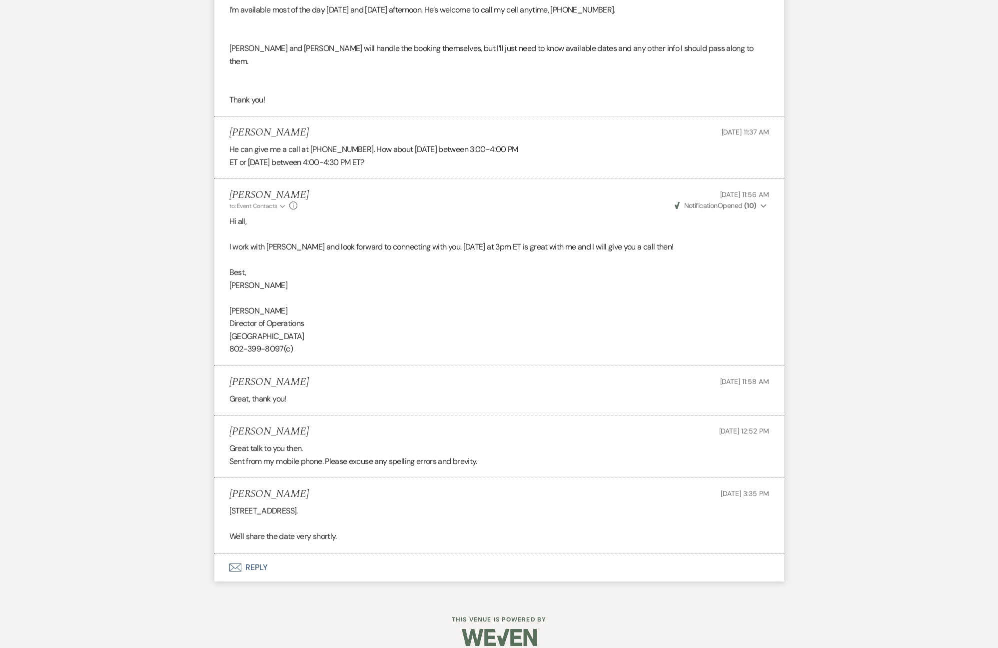
drag, startPoint x: 365, startPoint y: 494, endPoint x: 231, endPoint y: 490, distance: 133.5
click at [230, 491] on li "[PERSON_NAME] [DATE] 3:35 PM [STREET_ADDRESS]. We'll share the date very shortl…" at bounding box center [499, 515] width 570 height 75
copy div "[STREET_ADDRESS]."
